Goal: Task Accomplishment & Management: Use online tool/utility

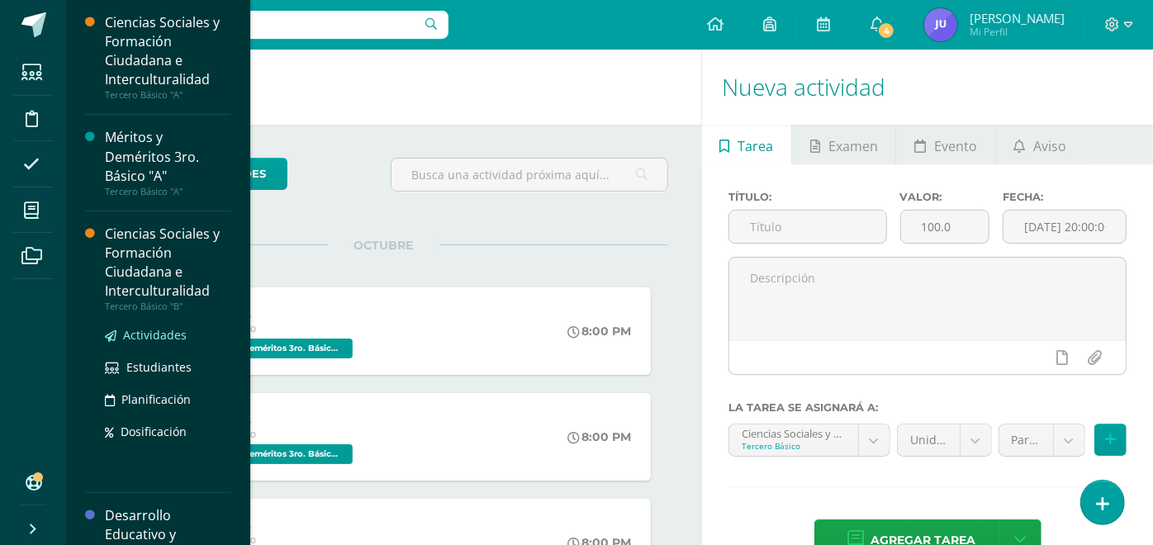
click at [158, 331] on span "Actividades" at bounding box center [155, 335] width 64 height 16
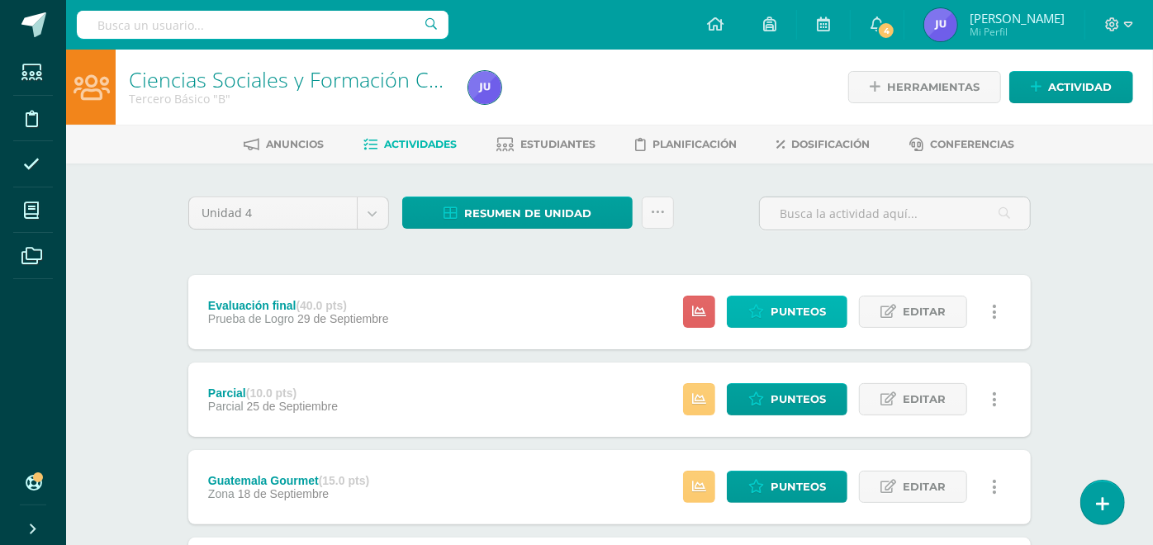
click at [784, 307] on span "Punteos" at bounding box center [798, 312] width 55 height 31
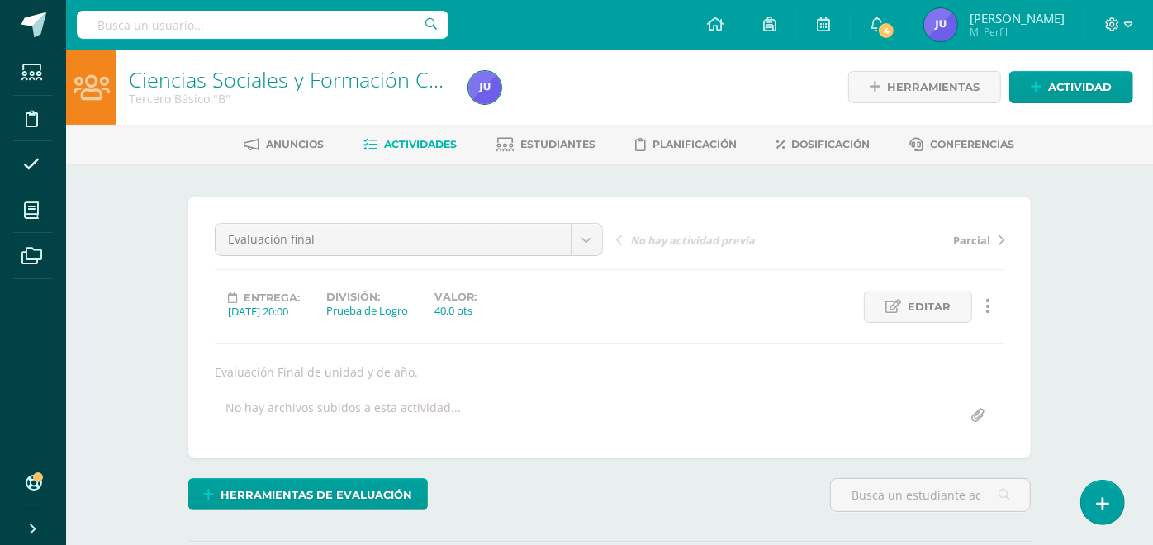
scroll to position [183, 0]
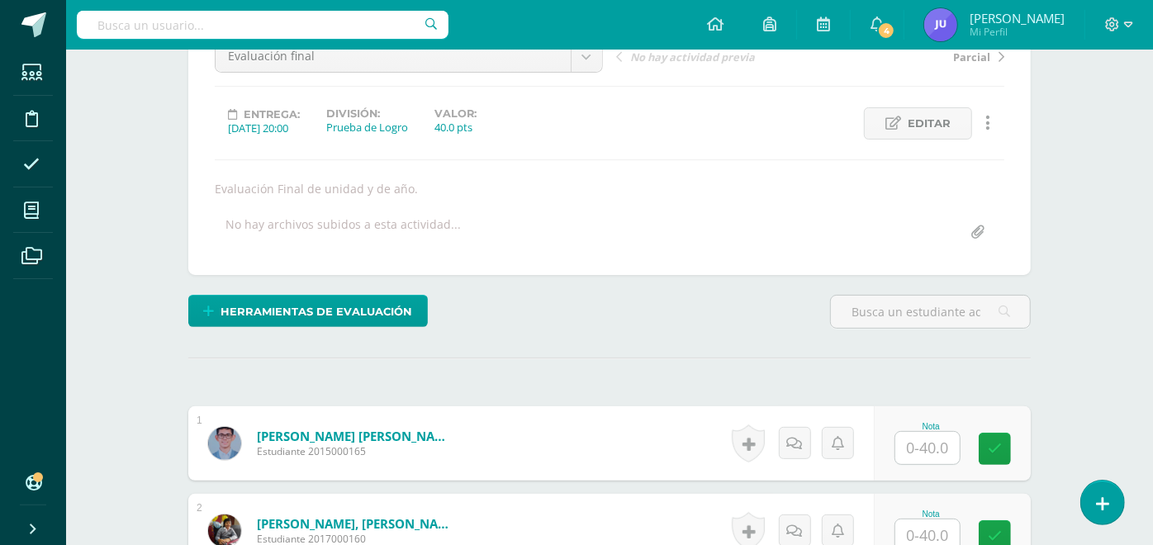
click at [904, 442] on input "text" at bounding box center [927, 448] width 64 height 32
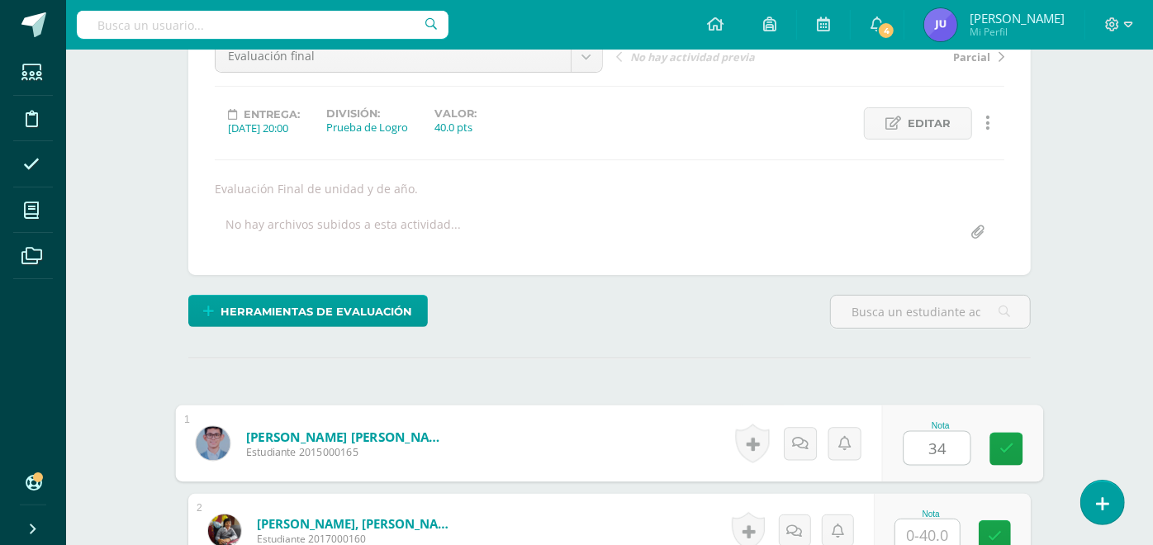
type input "34"
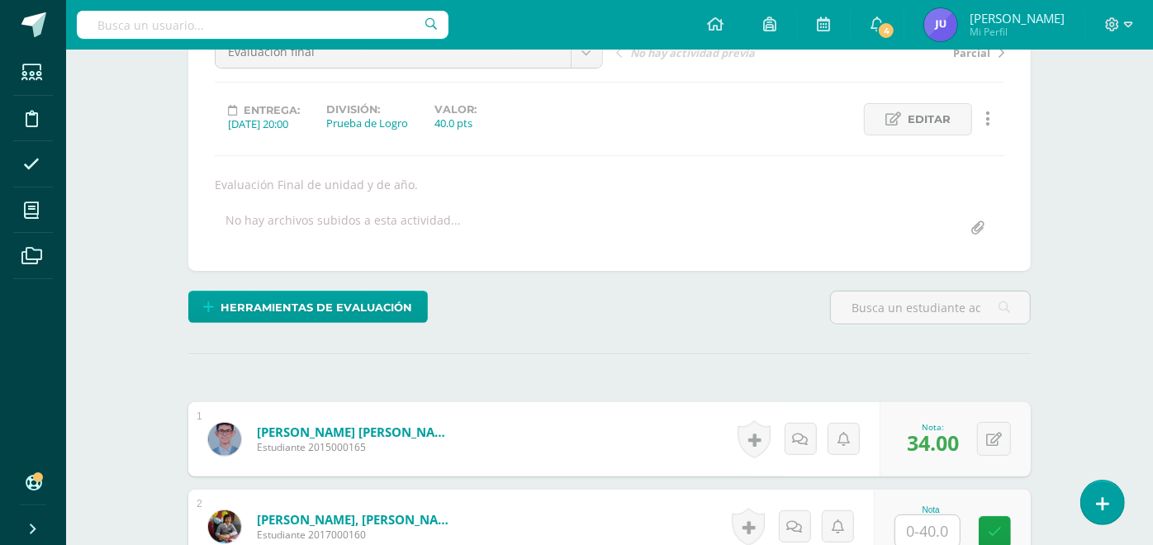
scroll to position [531, 0]
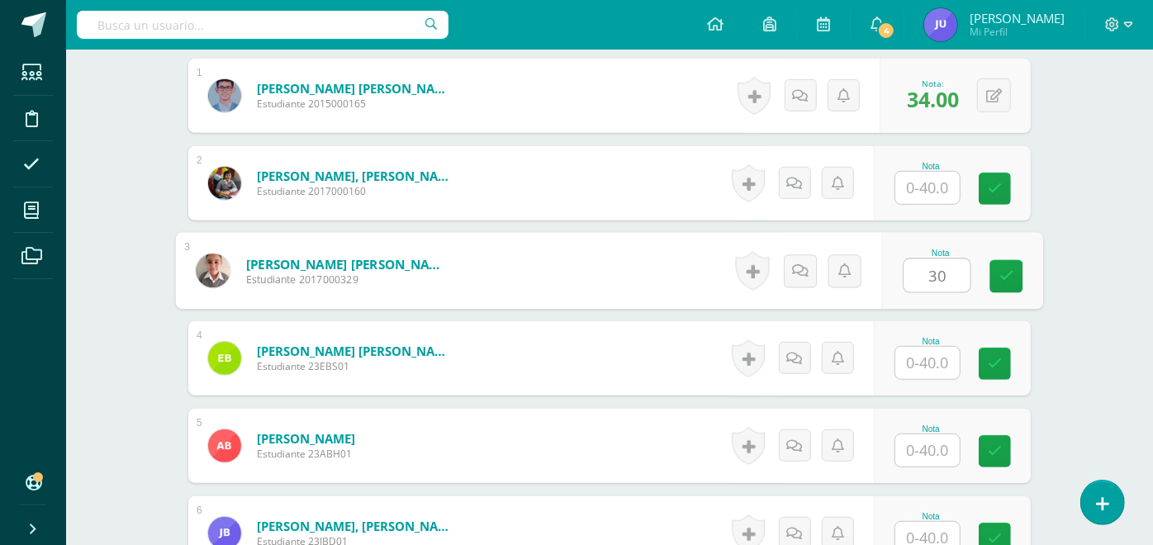
type input "30"
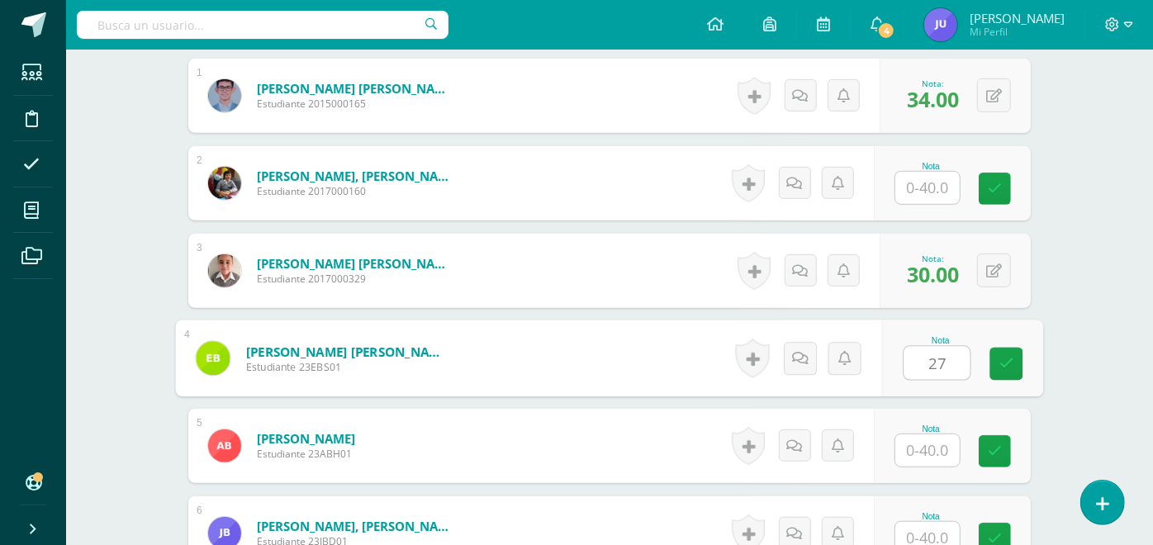
type input "27"
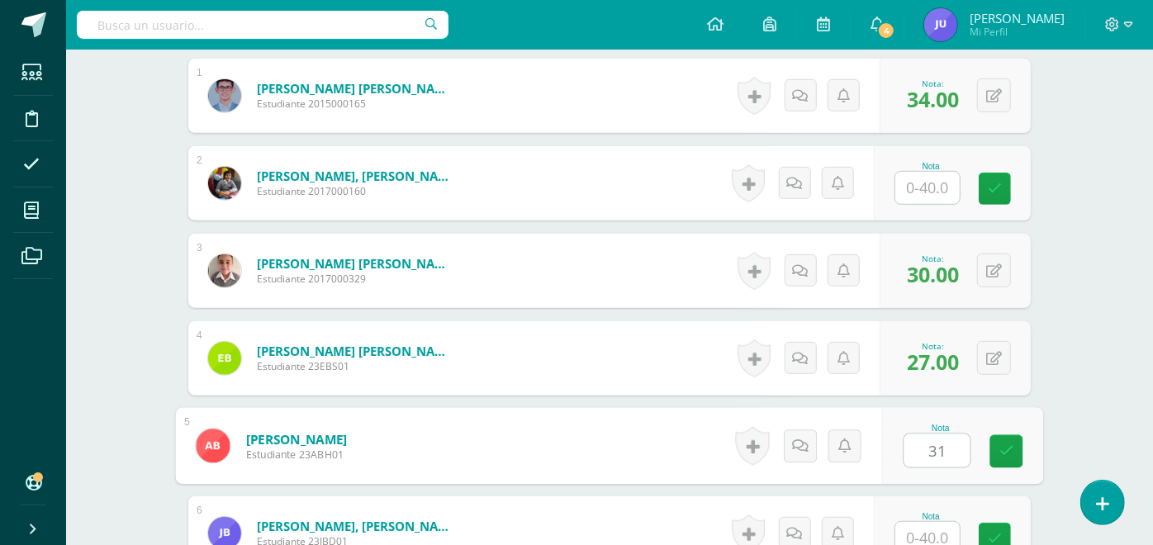
type input "31"
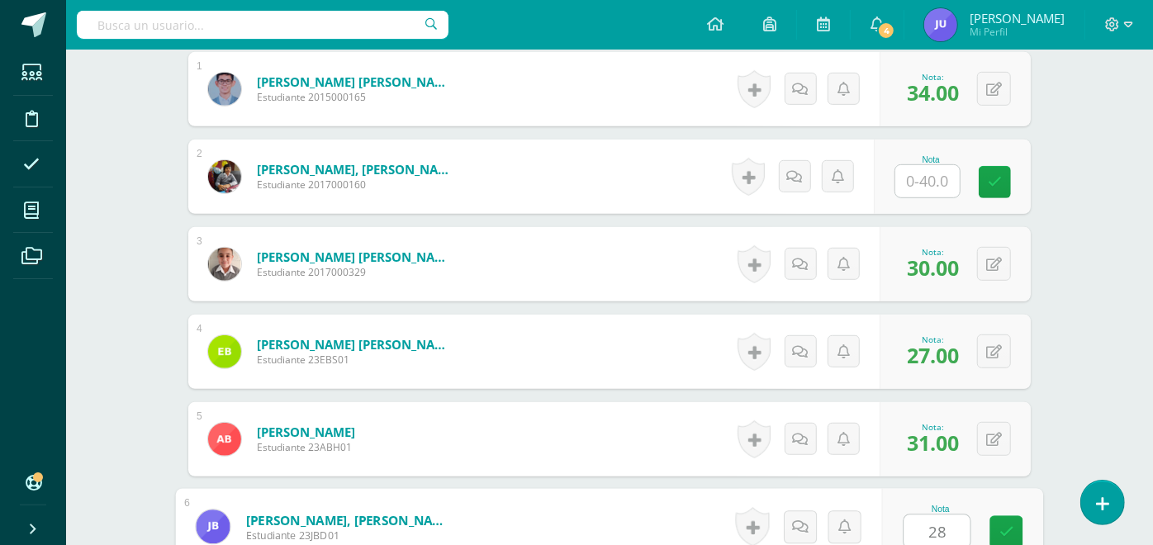
type input "28"
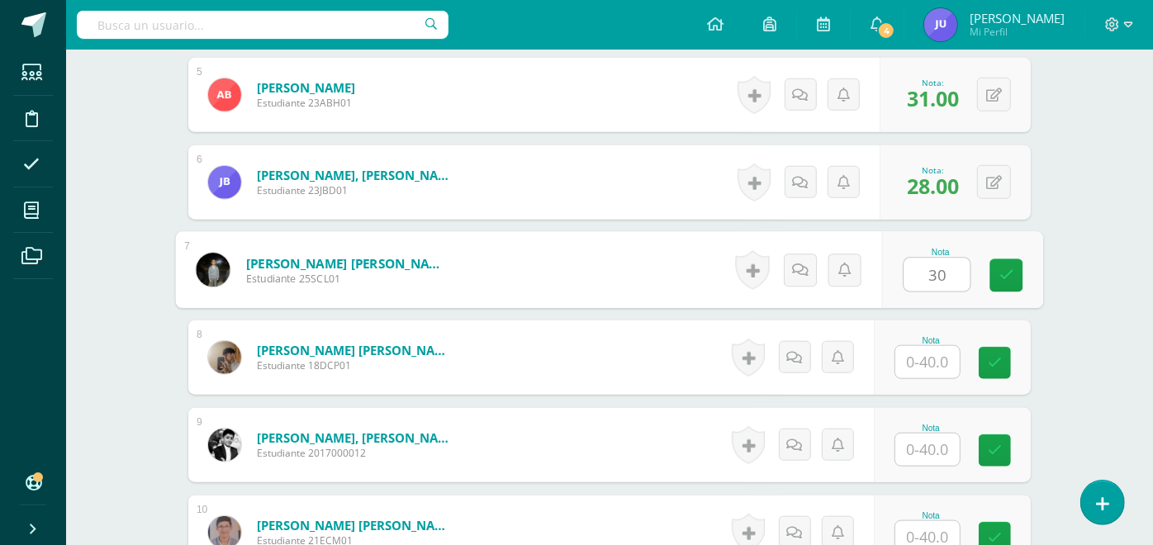
type input "30"
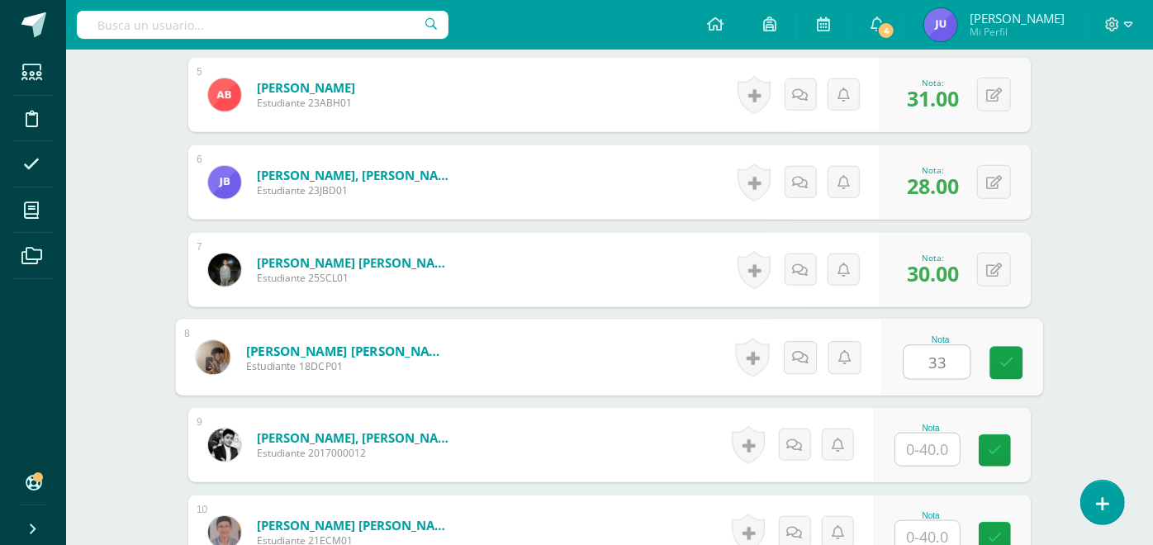
type input "33"
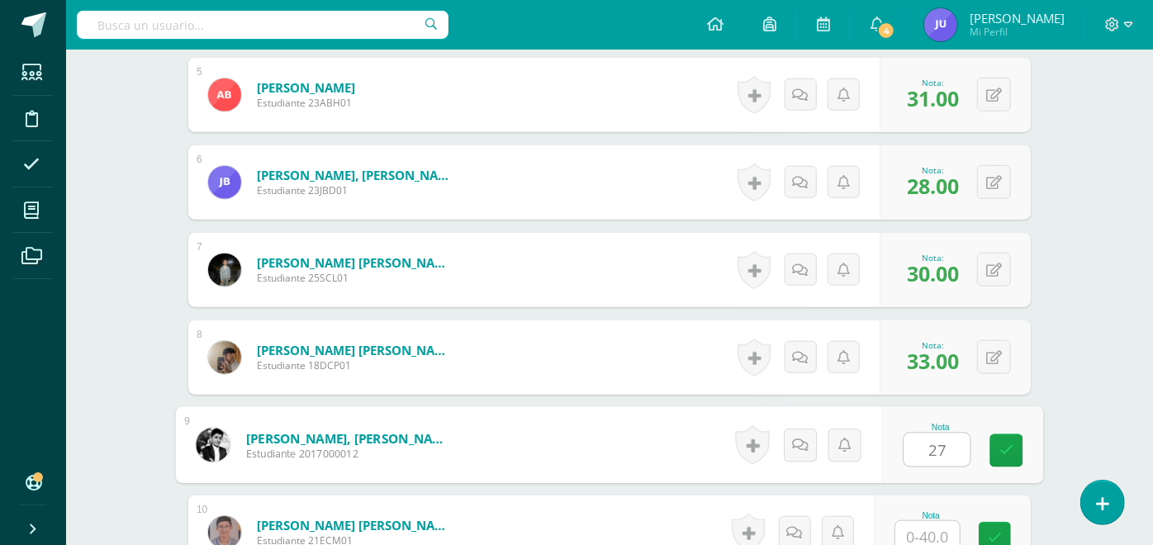
type input "27"
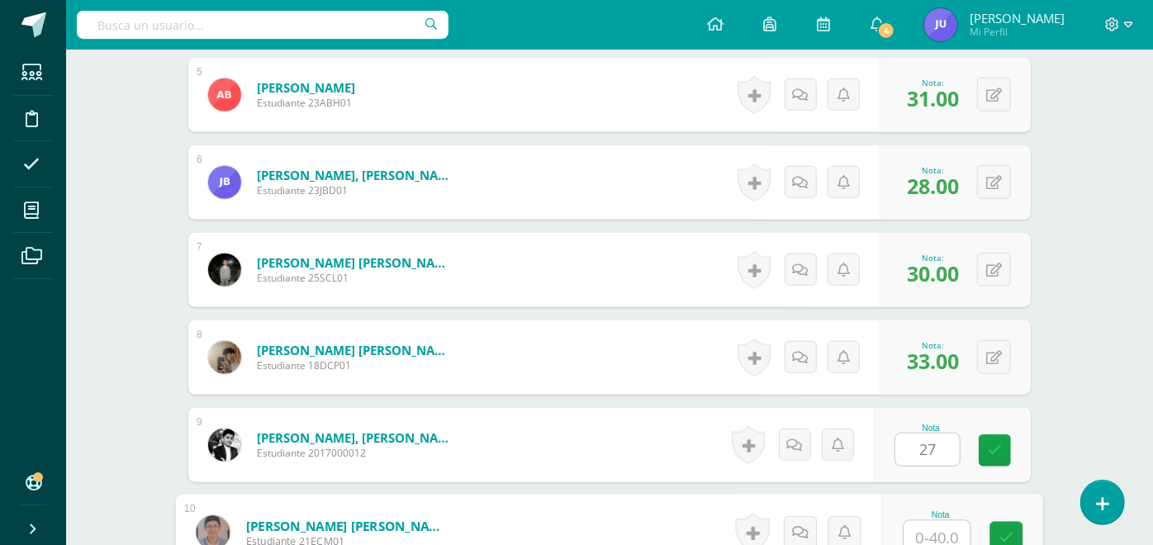
scroll to position [888, 0]
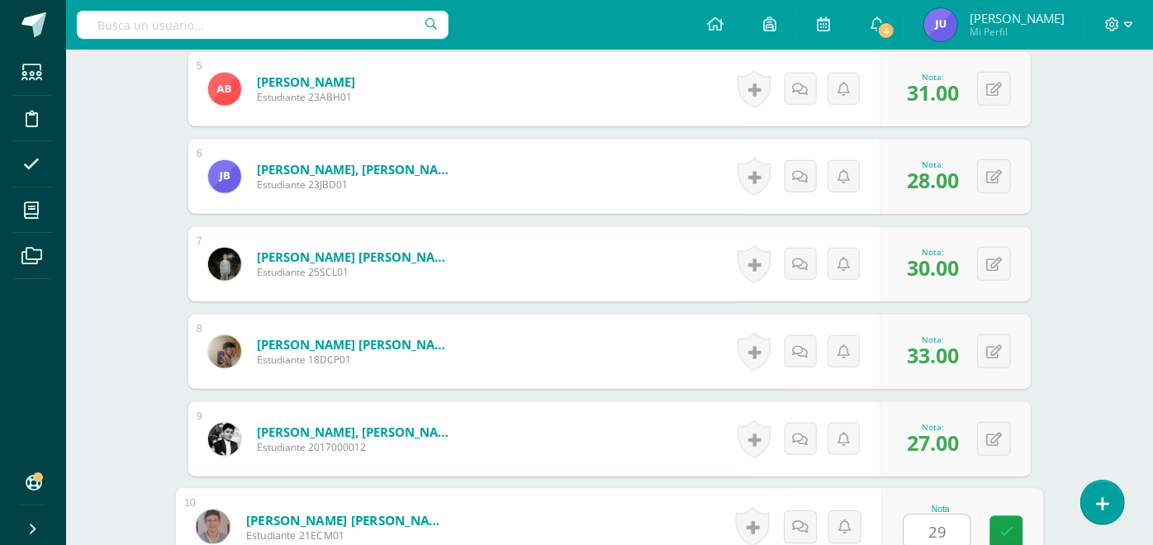
type input "29"
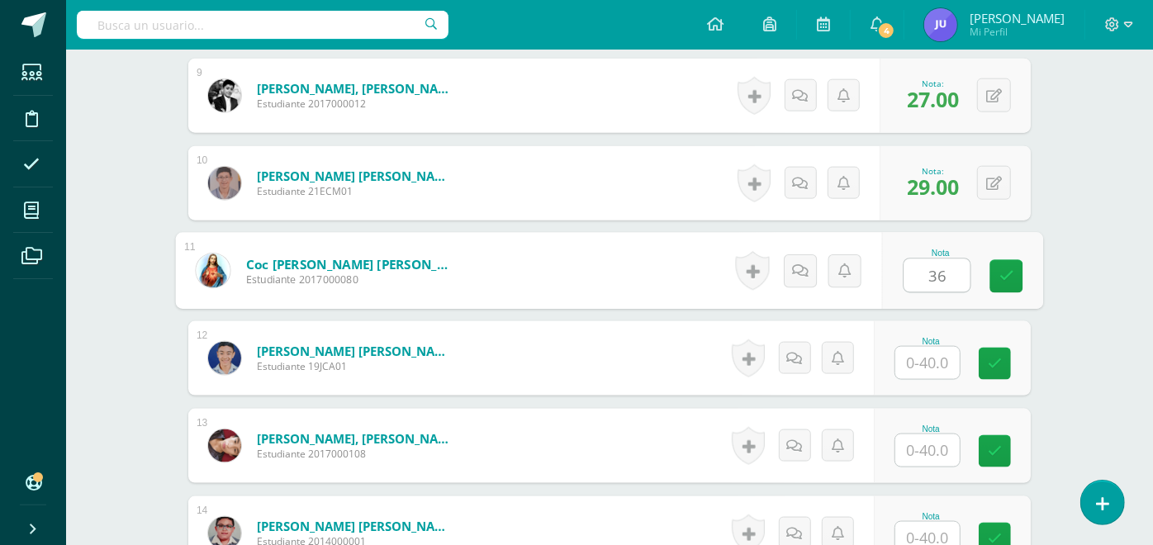
type input "36"
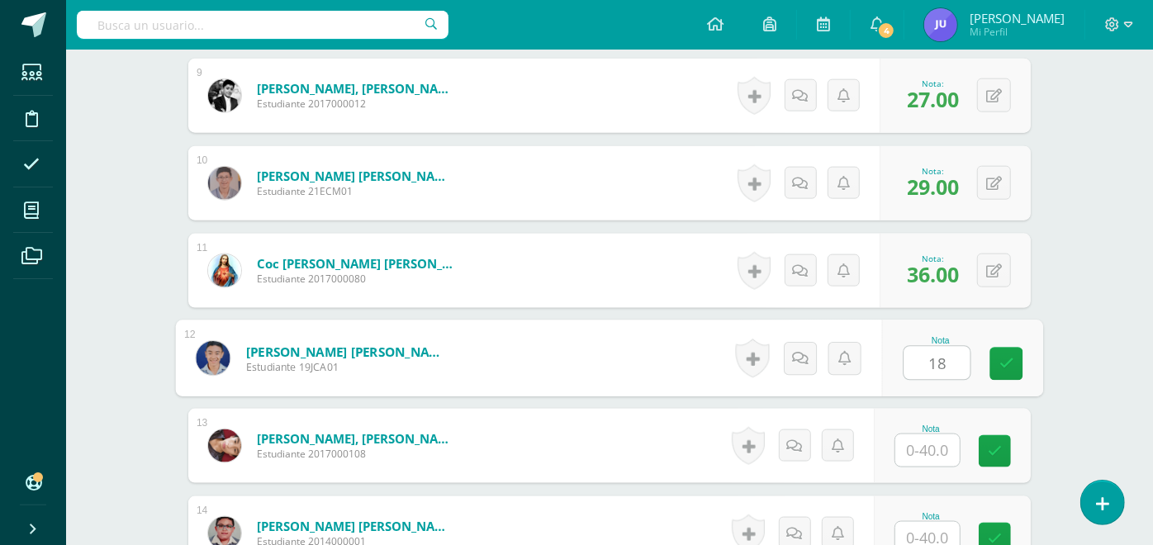
type input "18"
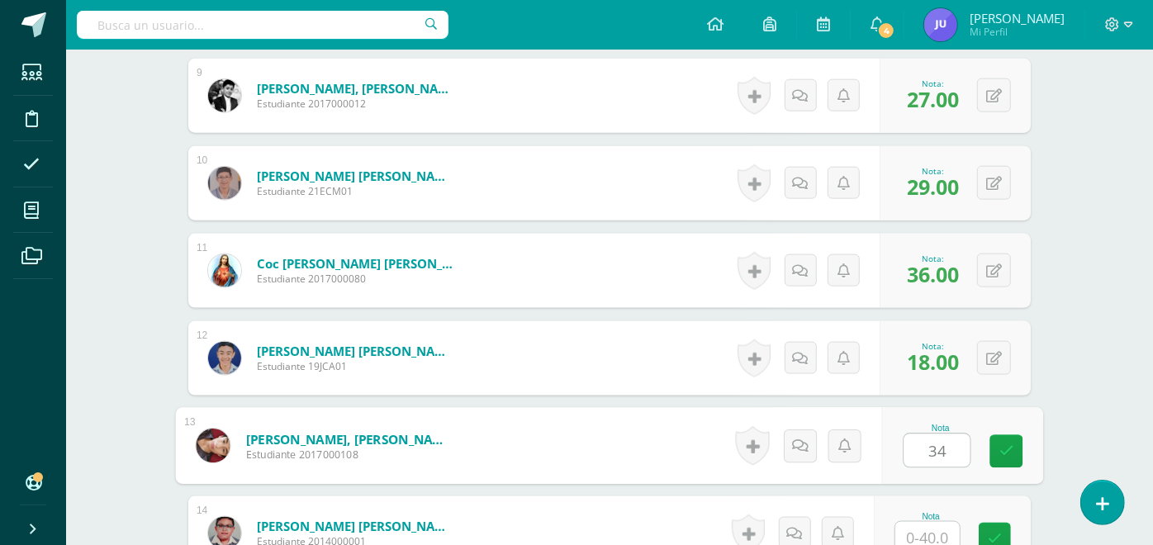
type input "34"
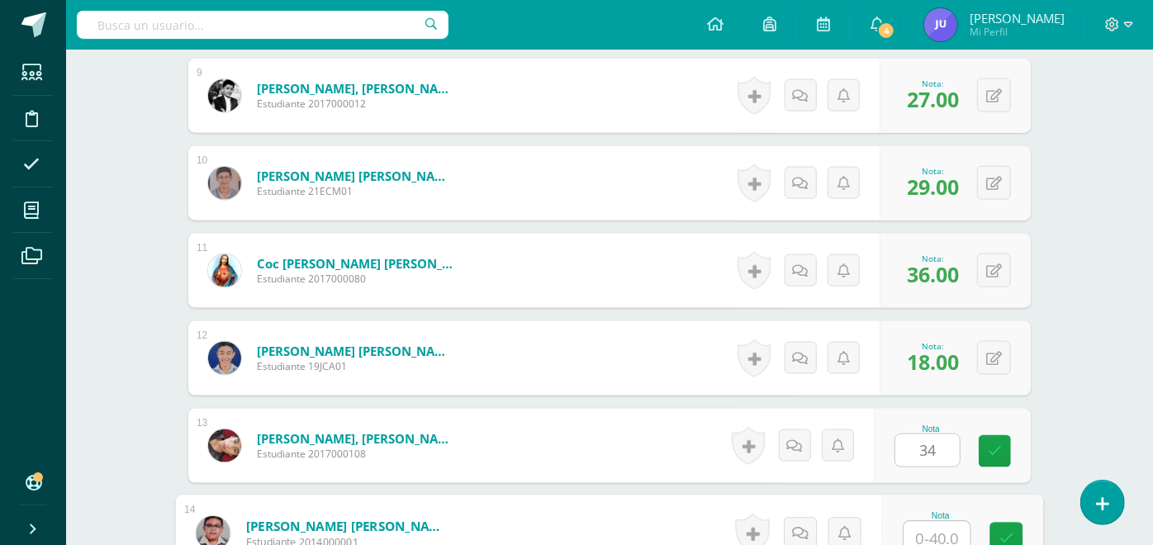
scroll to position [1238, 0]
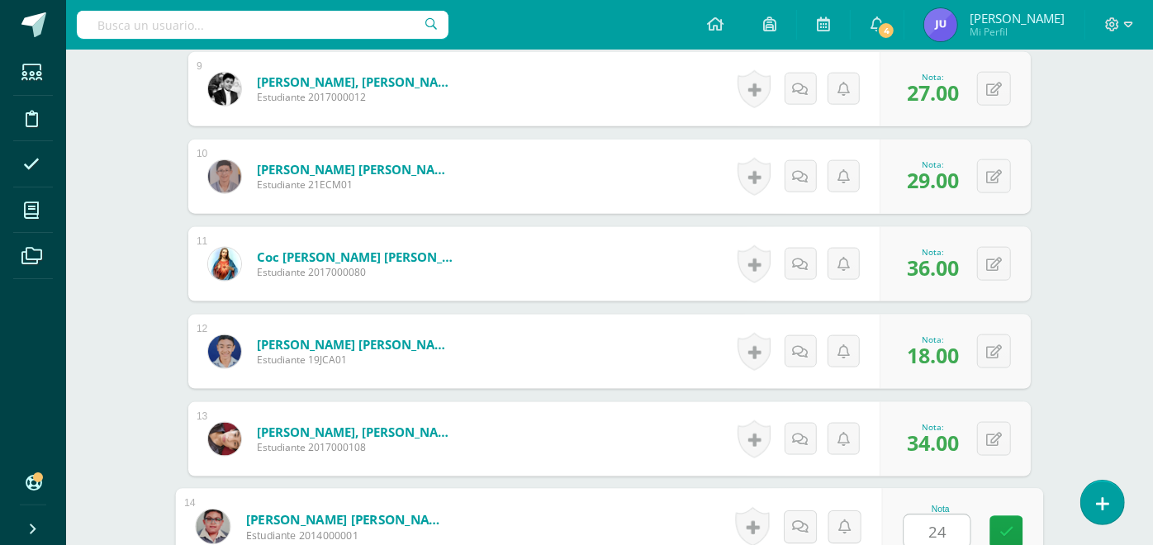
type input "24"
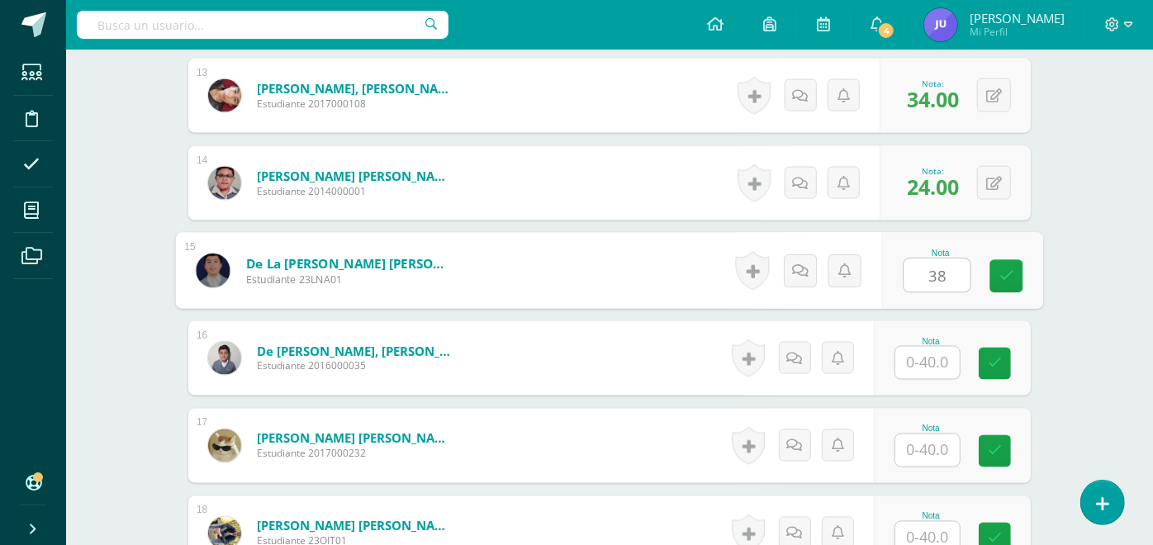
type input "38"
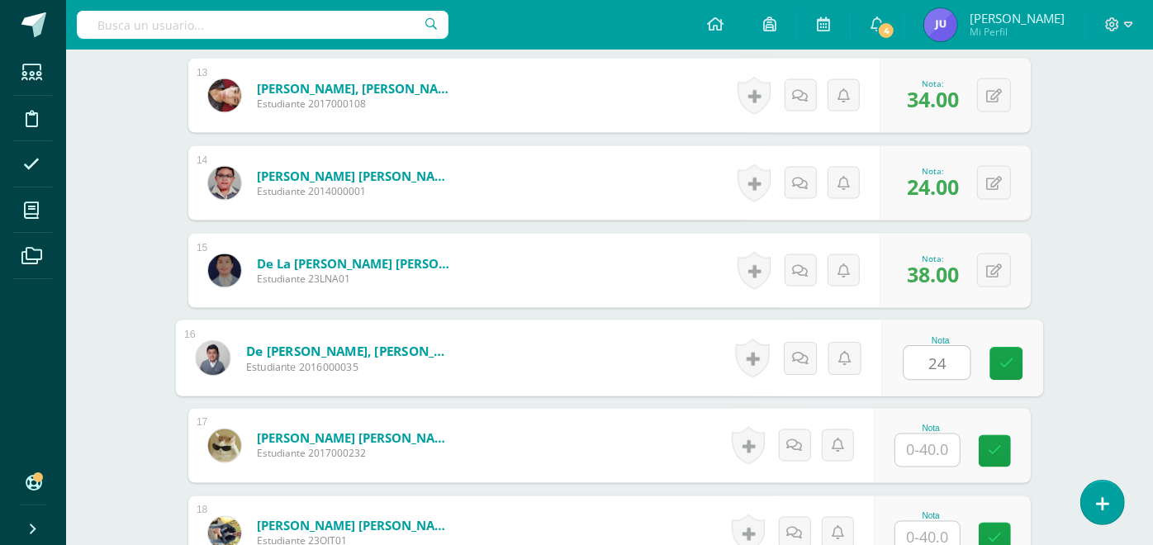
type input "24"
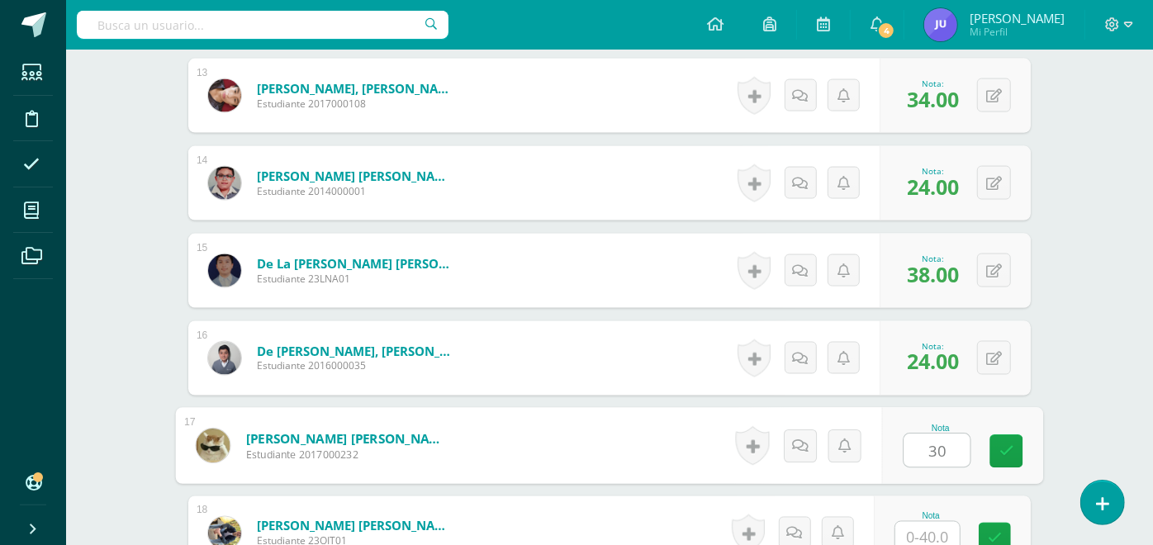
type input "30"
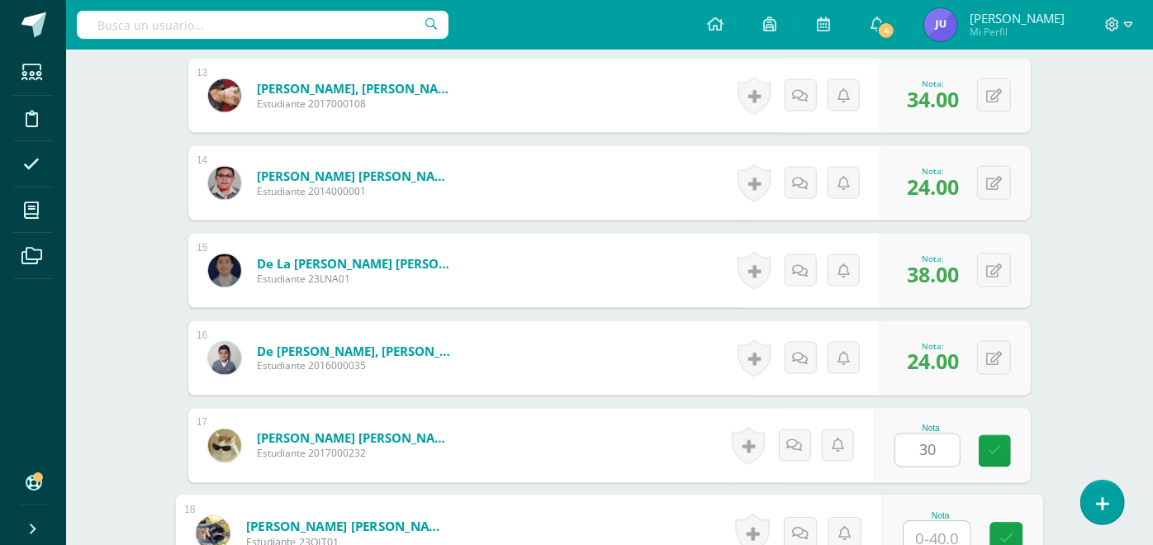
scroll to position [1588, 0]
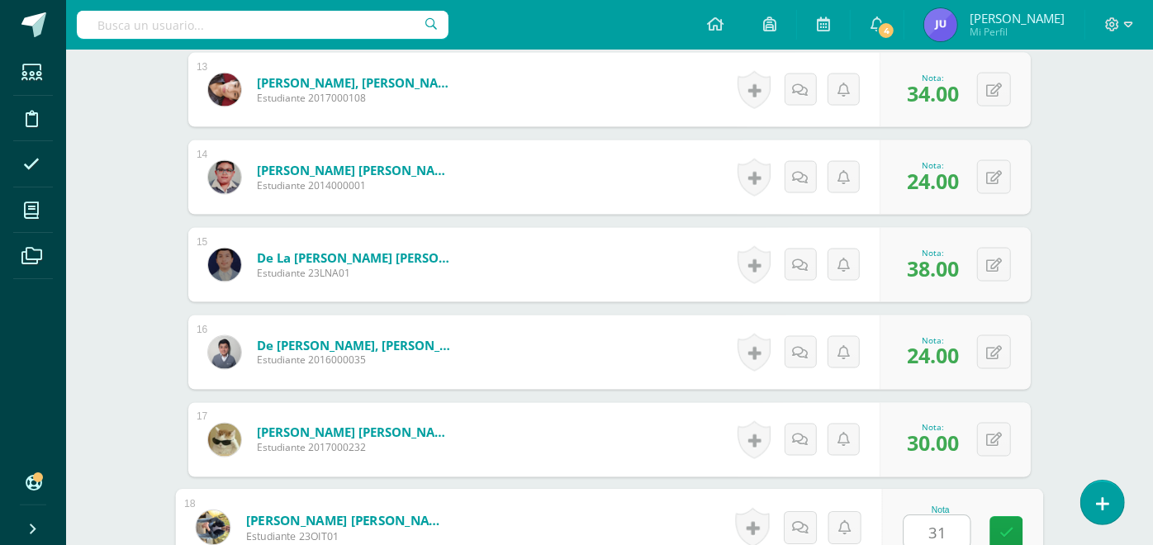
type input "31"
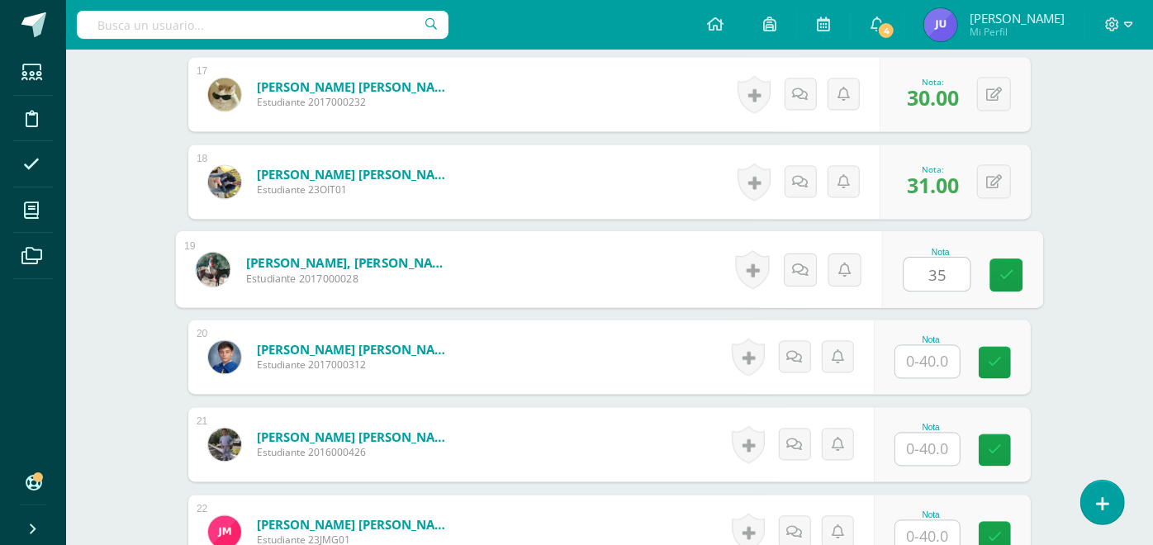
type input "35"
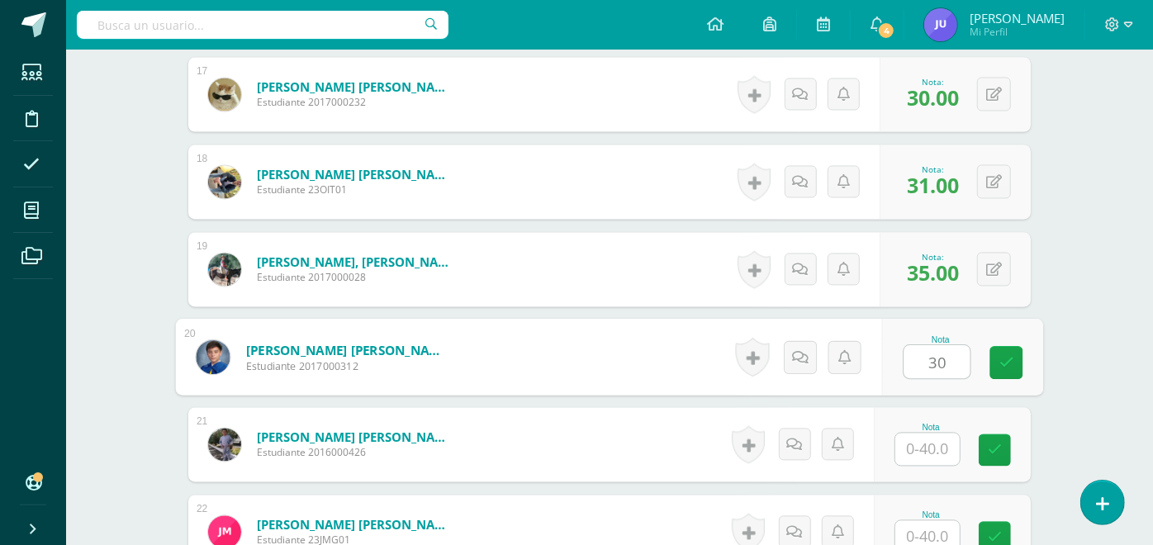
type input "30"
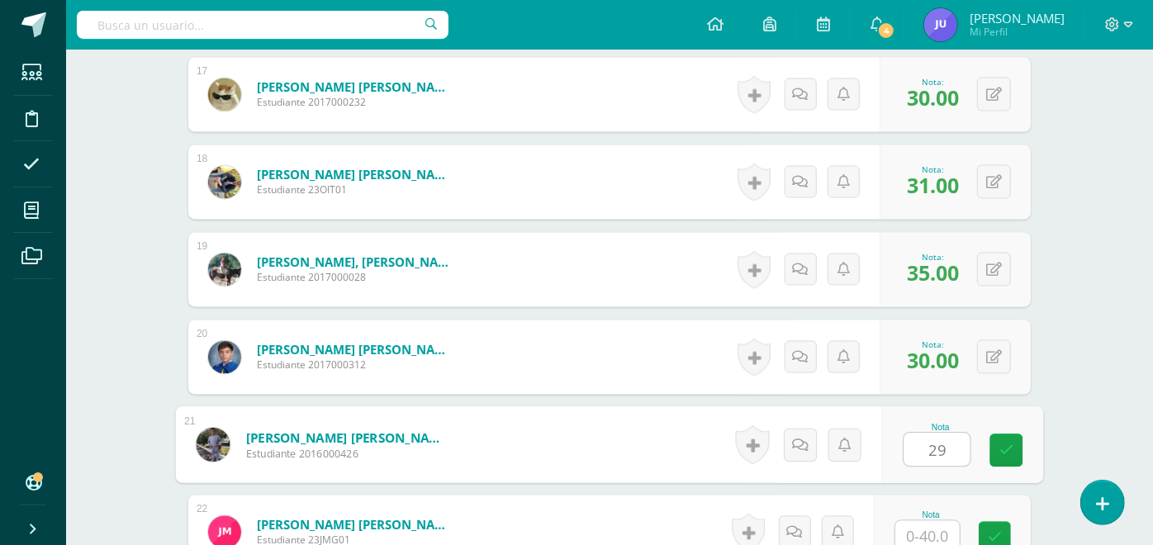
type input "29"
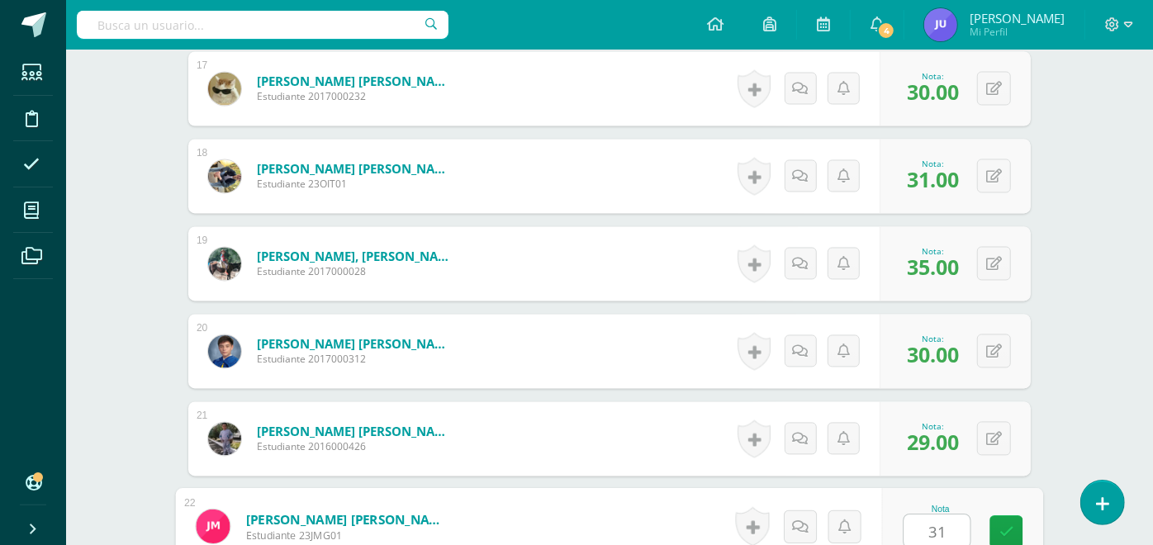
type input "31"
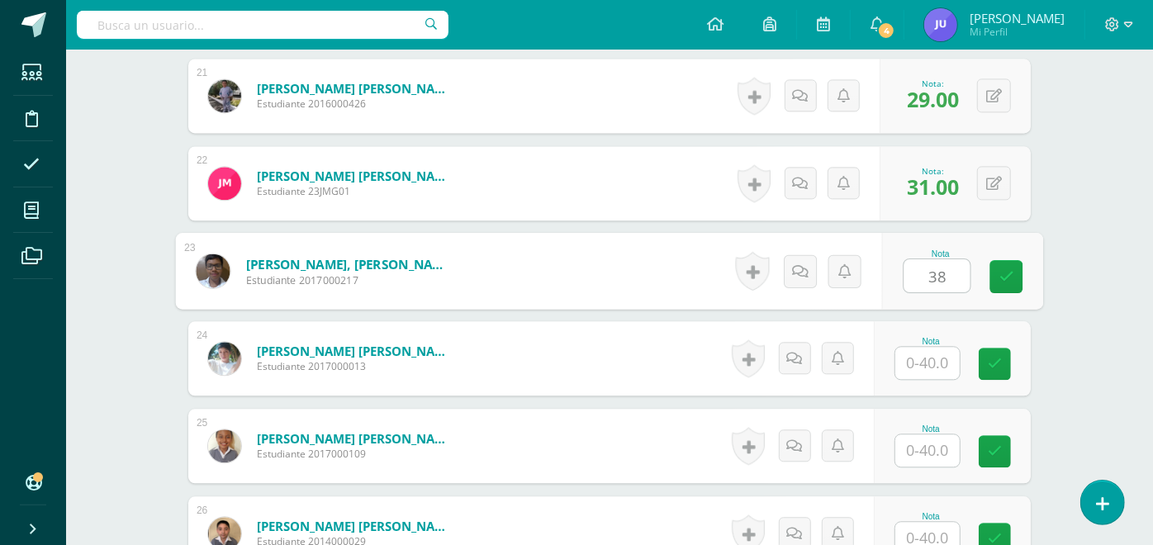
type input "38"
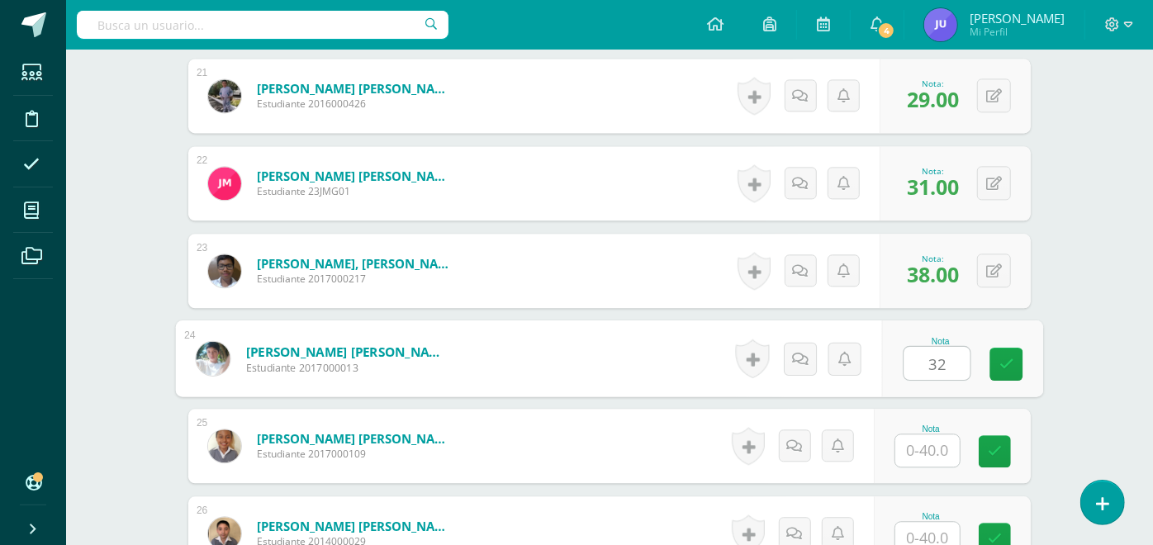
type input "32"
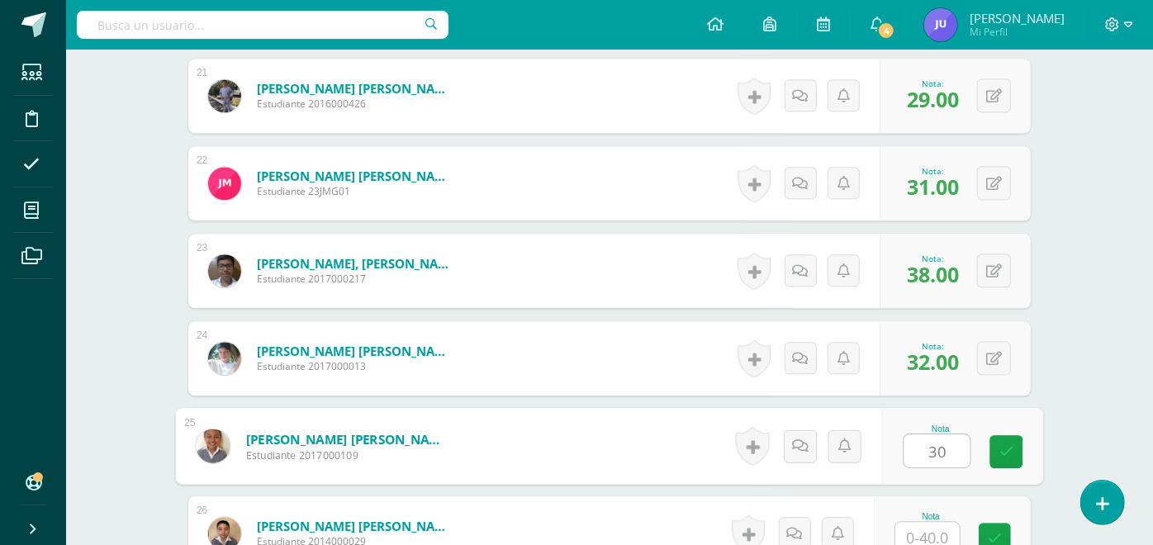
type input "30"
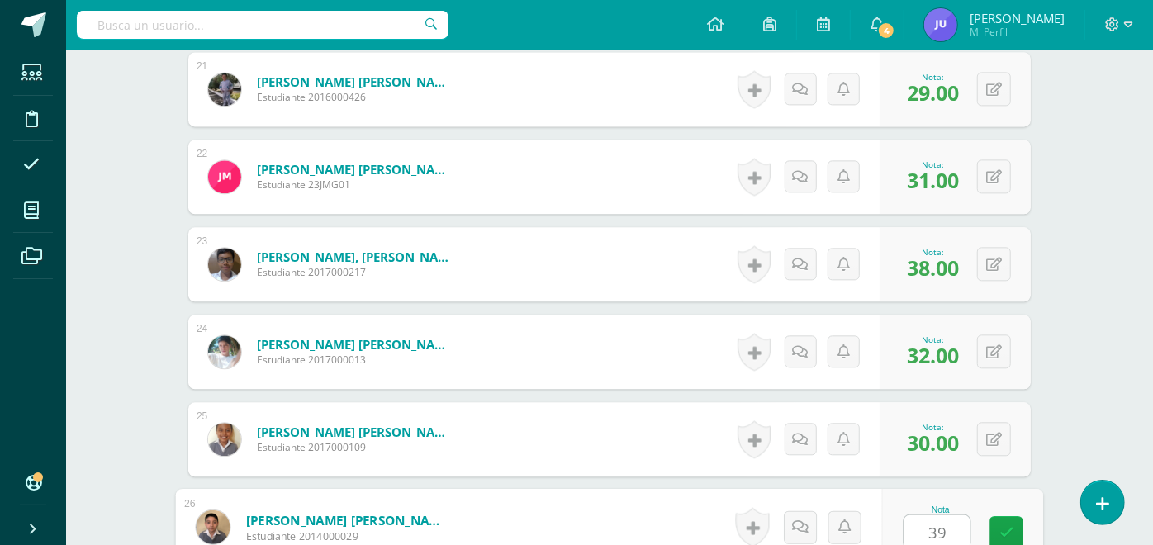
type input "39"
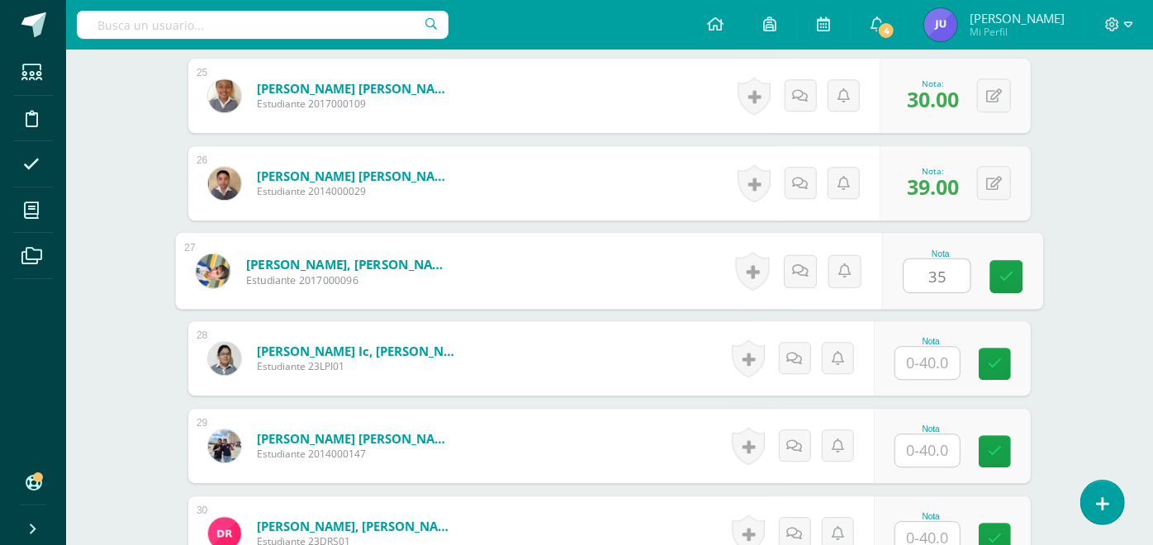
type input "35"
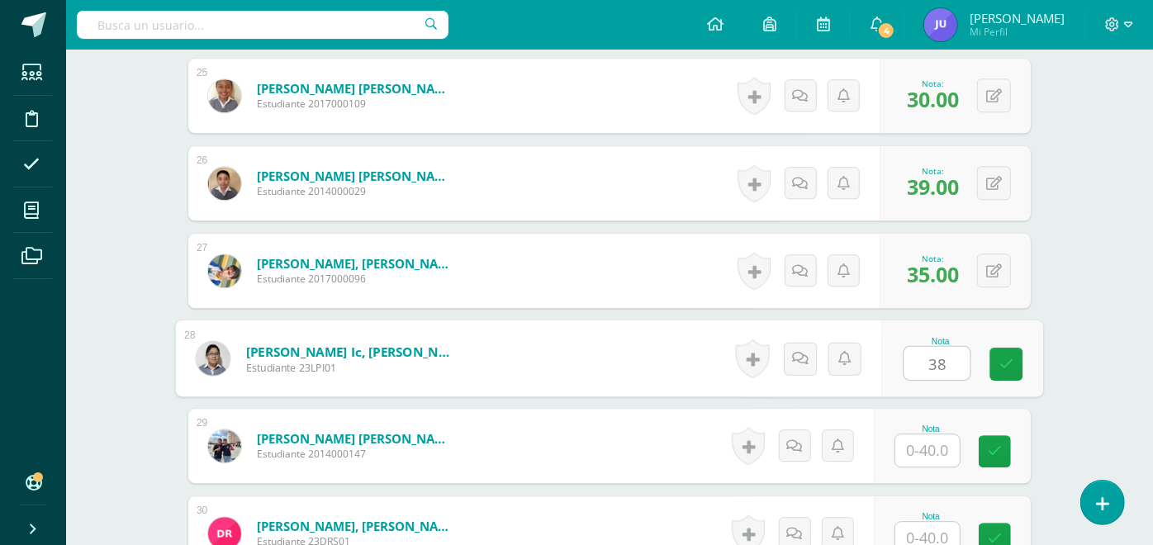
type input "38"
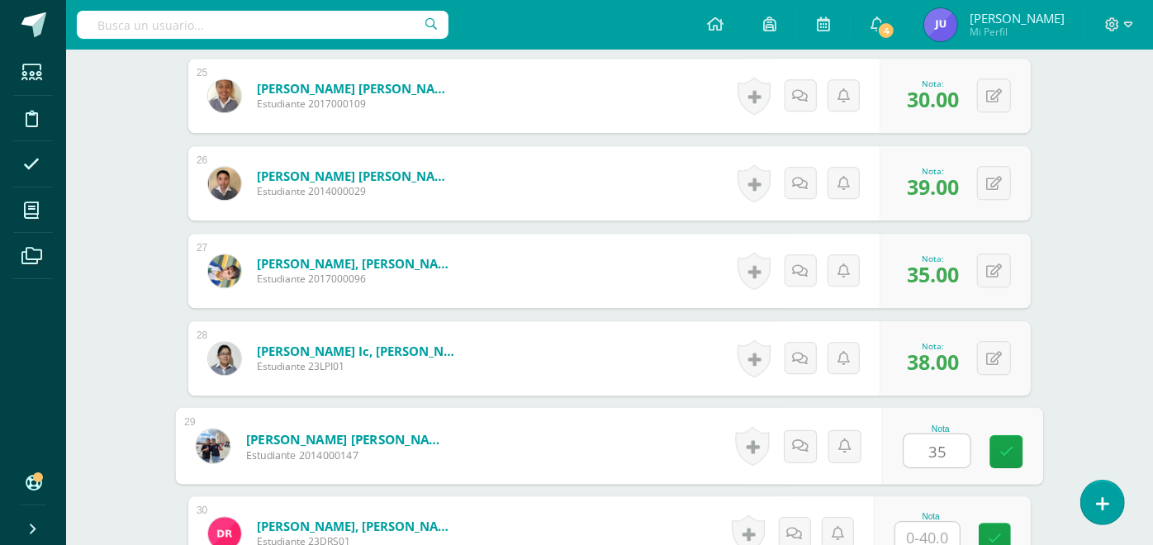
type input "35"
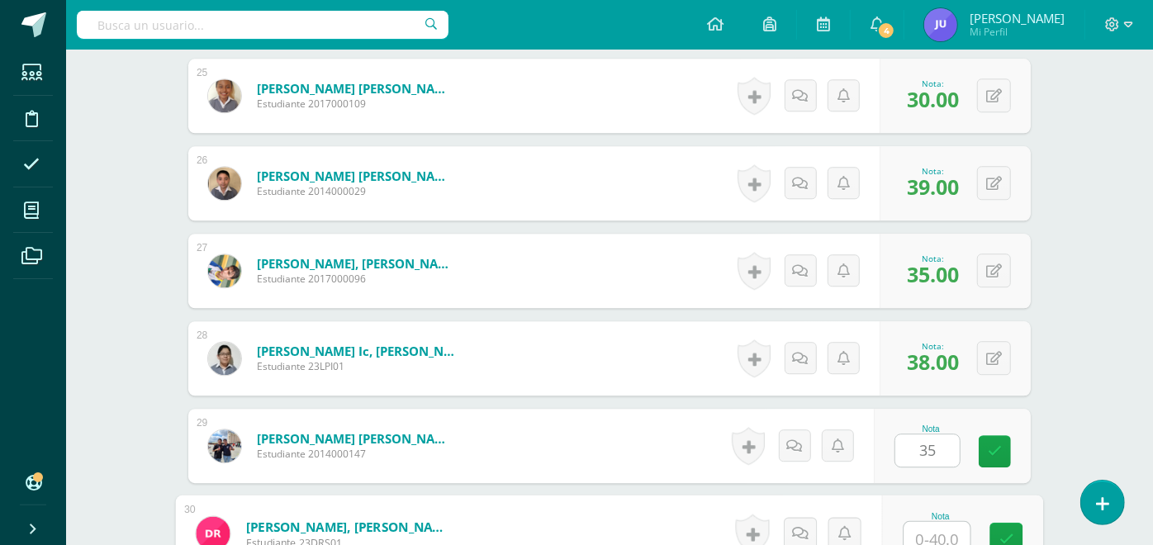
scroll to position [2638, 0]
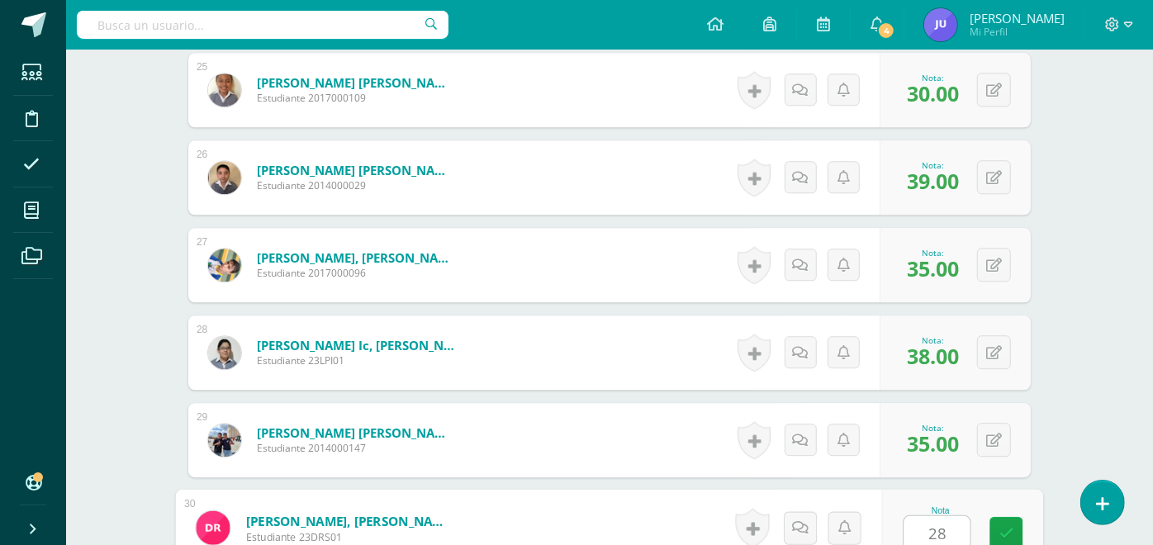
type input "28"
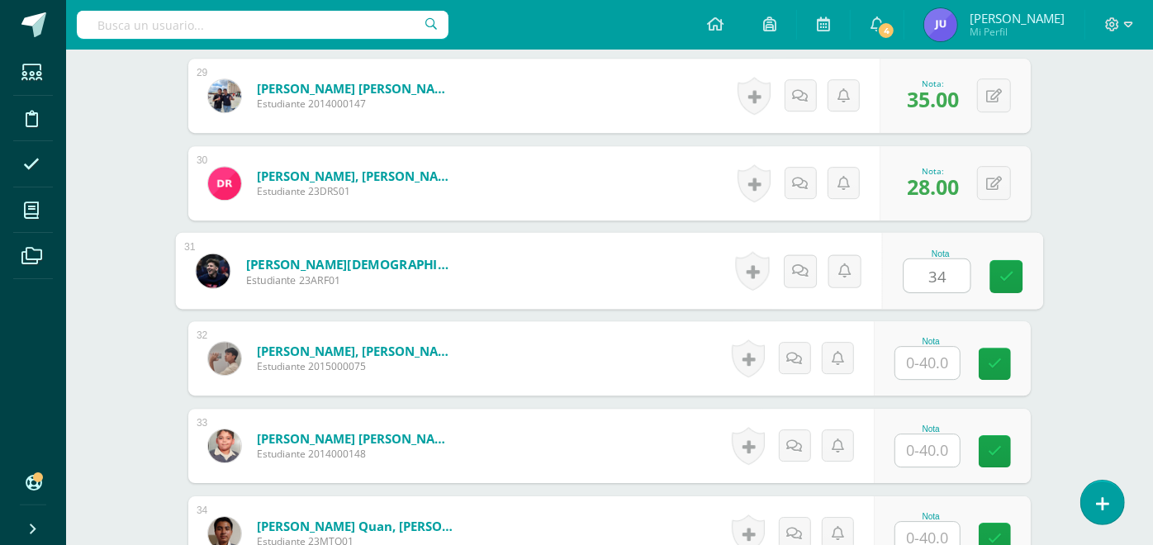
type input "34"
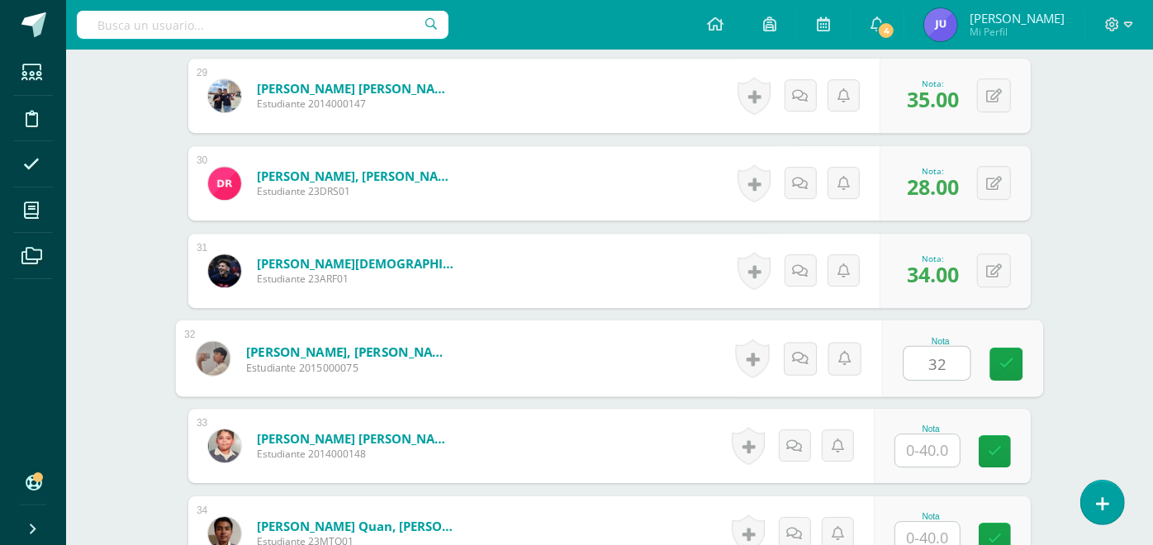
type input "32"
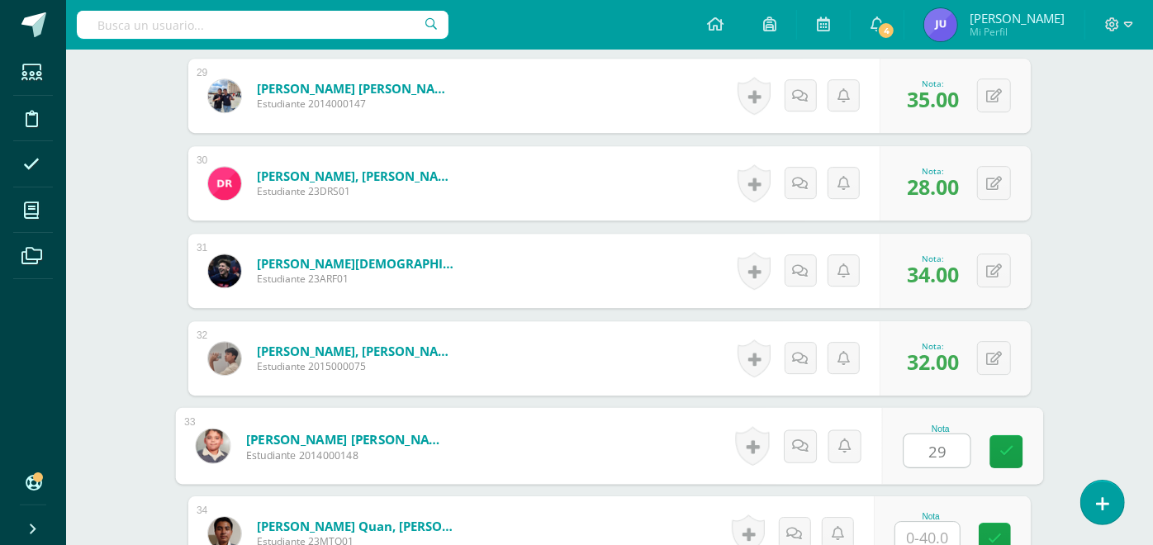
type input "29"
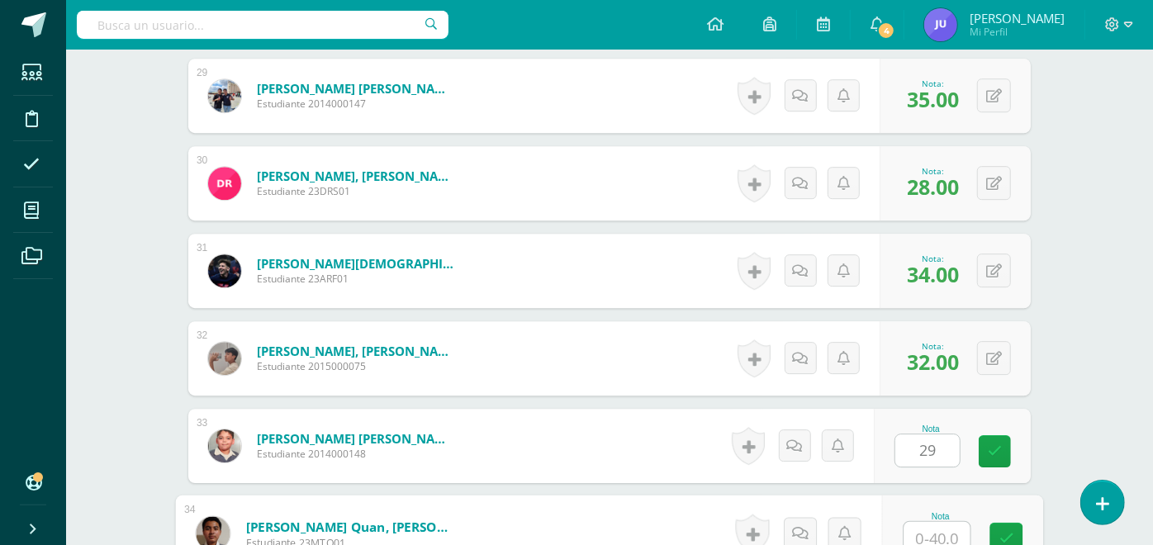
scroll to position [2989, 0]
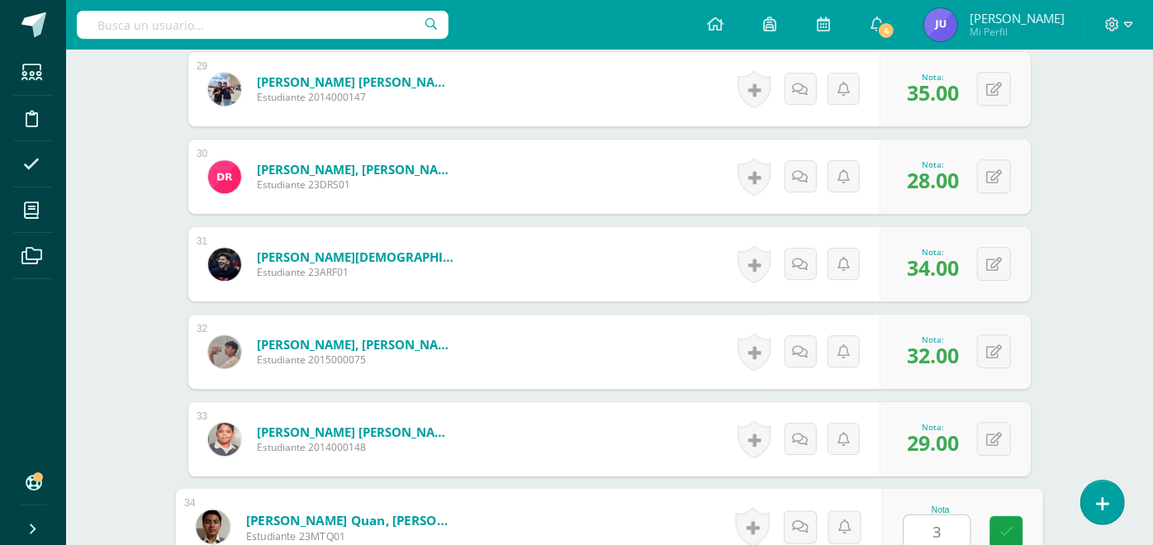
type input "37"
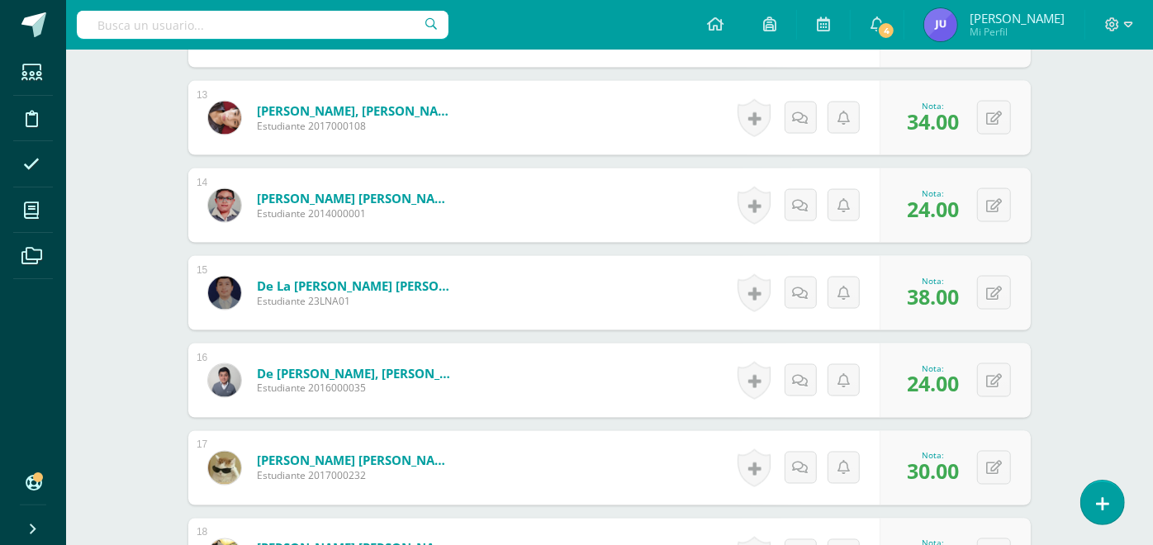
scroll to position [1744, 0]
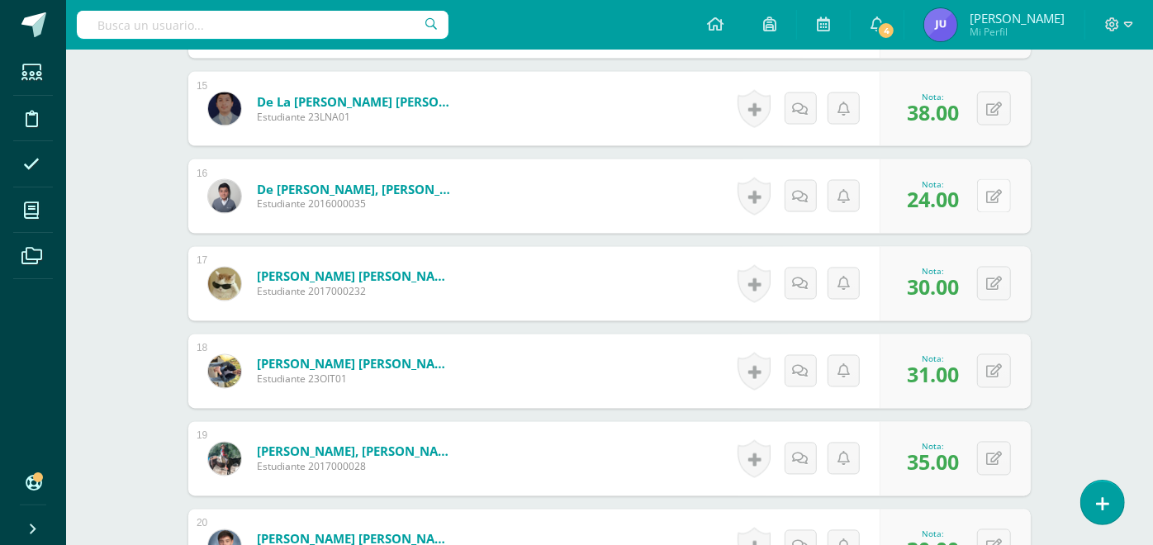
click at [995, 194] on button at bounding box center [994, 196] width 34 height 34
click at [1004, 198] on button at bounding box center [994, 196] width 34 height 34
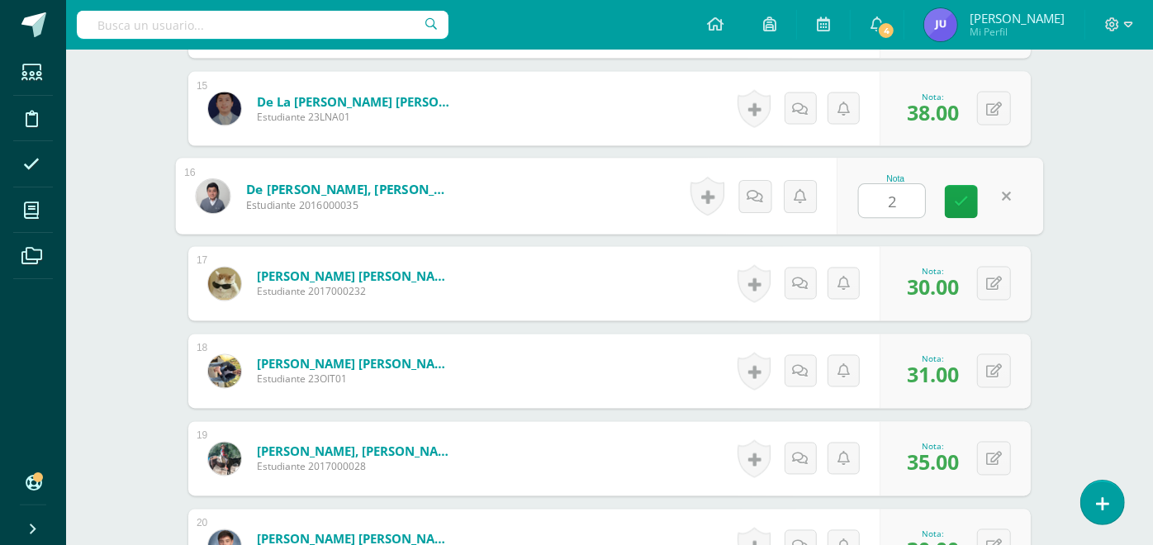
type input "24"
